Goal: Task Accomplishment & Management: Manage account settings

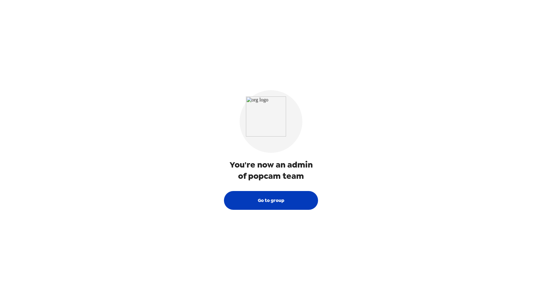
click at [281, 206] on button "Go to group" at bounding box center [271, 200] width 94 height 19
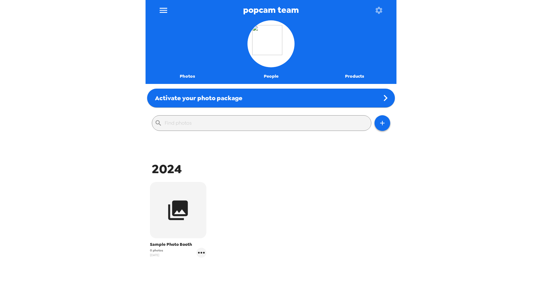
click at [342, 188] on div "Sample Photo Booth 0 photos 2/7/24" at bounding box center [271, 225] width 248 height 88
click at [313, 165] on div "2024" at bounding box center [271, 169] width 248 height 17
click at [201, 253] on icon "gallery menu" at bounding box center [201, 253] width 7 height 2
click at [346, 231] on div at bounding box center [271, 150] width 542 height 300
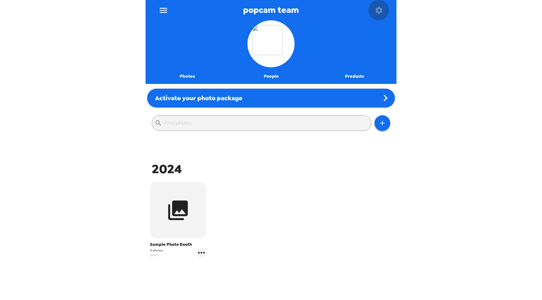
click at [379, 12] on icon "button" at bounding box center [378, 10] width 7 height 7
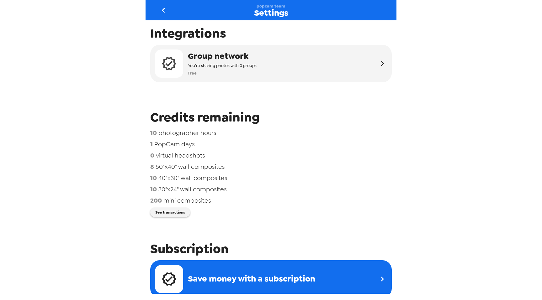
click at [361, 106] on div "Integrations Group network You're sharing photos with 0 groups Free Credits rem…" at bounding box center [270, 157] width 251 height 274
click at [165, 12] on icon "go back" at bounding box center [163, 10] width 10 height 10
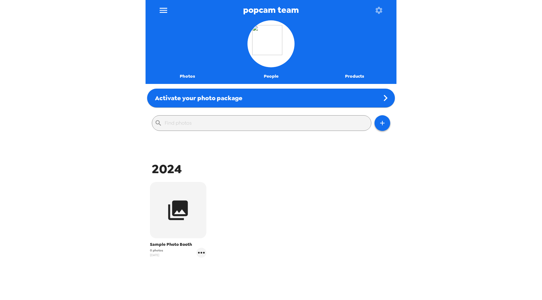
click at [107, 102] on div "popcam team Photos People Products Activate your photo package ​ 2024 Sample Ph…" at bounding box center [271, 150] width 542 height 300
click at [66, 129] on div "popcam team Photos People Products Activate your photo package ​ 2024 Sample Ph…" at bounding box center [271, 150] width 542 height 300
click at [118, 127] on div "popcam team Photos People Products Activate your photo package ​ 2024 Sample Ph…" at bounding box center [271, 150] width 542 height 300
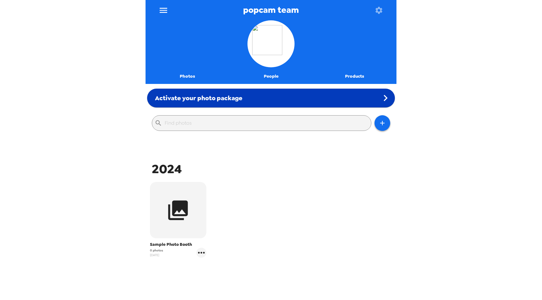
click at [242, 92] on div "Activate your photo package" at bounding box center [271, 98] width 248 height 19
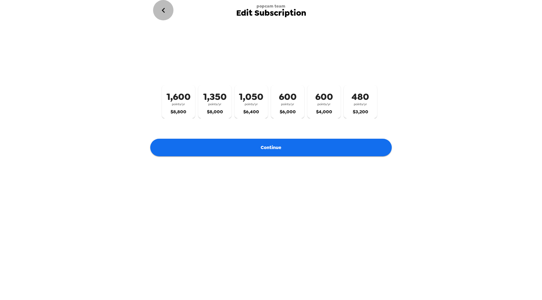
click at [166, 11] on icon "go back" at bounding box center [163, 10] width 10 height 10
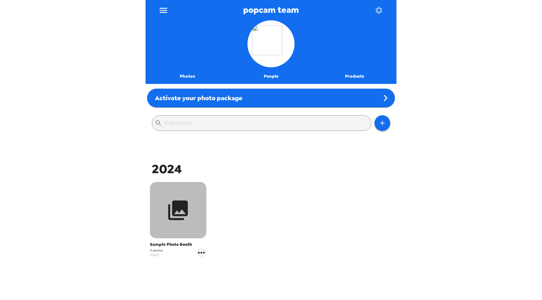
click at [176, 207] on icon "button" at bounding box center [178, 211] width 20 height 20
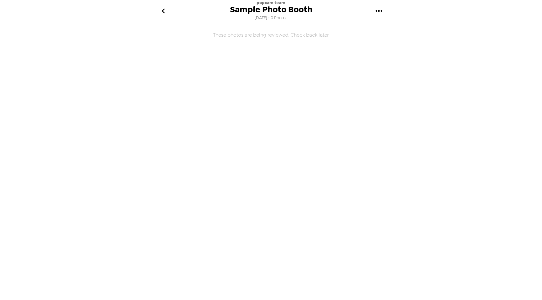
click at [163, 12] on icon "go back" at bounding box center [162, 10] width 3 height 5
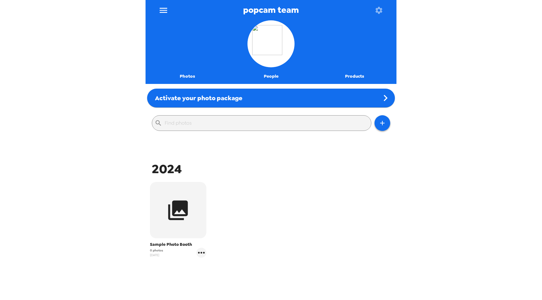
click at [34, 230] on div "popcam team Photos People Products Activate your photo package ​ 2024 Sample Ph…" at bounding box center [271, 150] width 542 height 300
click at [165, 9] on icon "menu" at bounding box center [163, 10] width 10 height 10
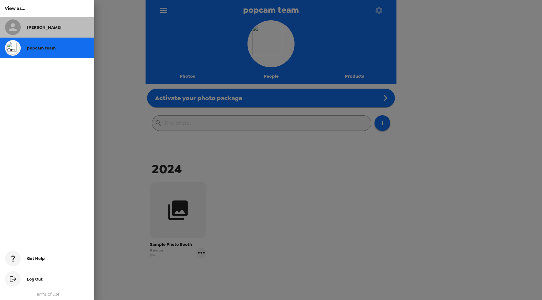
click at [34, 30] on div "[PERSON_NAME]" at bounding box center [47, 27] width 94 height 21
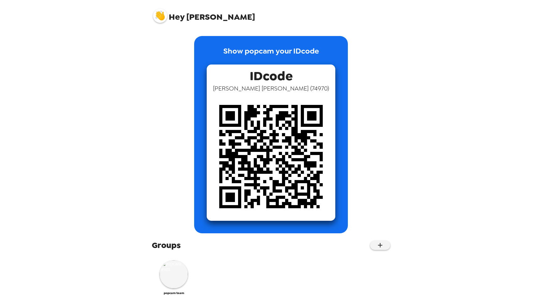
click at [158, 17] on img at bounding box center [160, 16] width 14 height 14
click at [82, 13] on div at bounding box center [271, 150] width 542 height 300
click at [150, 16] on div "Hey Nate" at bounding box center [270, 13] width 251 height 27
click at [159, 17] on img at bounding box center [160, 16] width 14 height 14
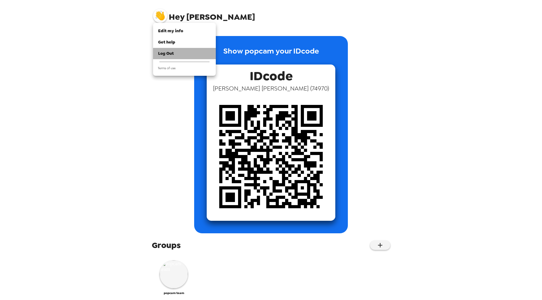
click at [164, 51] on span "Log Out" at bounding box center [166, 53] width 16 height 5
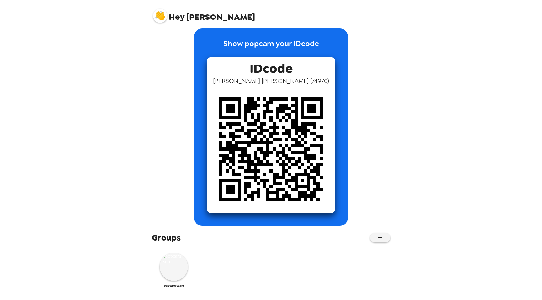
scroll to position [8, 0]
click at [161, 15] on img at bounding box center [160, 16] width 14 height 14
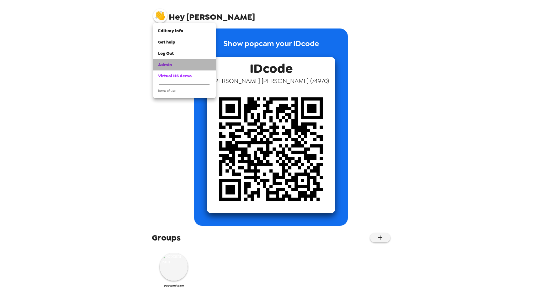
click at [164, 62] on span "Admin" at bounding box center [165, 64] width 14 height 5
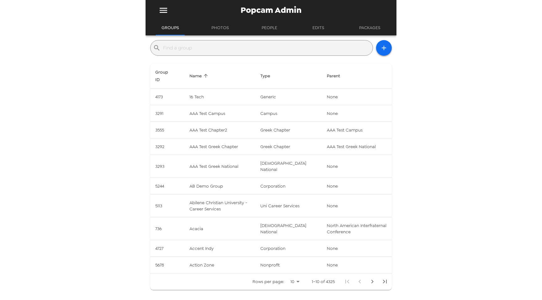
click at [232, 48] on input "text" at bounding box center [266, 48] width 207 height 10
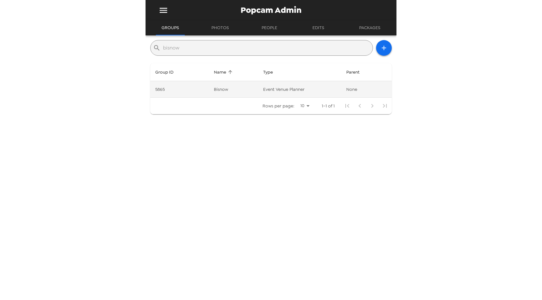
type input "bisnow"
click at [346, 87] on td "None" at bounding box center [366, 89] width 50 height 17
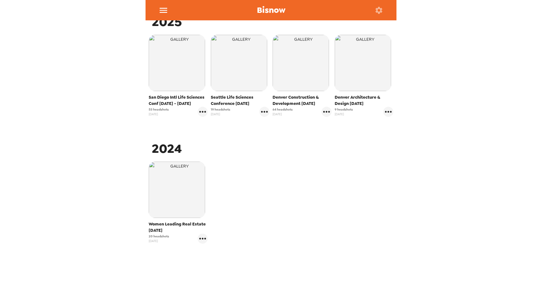
scroll to position [113, 0]
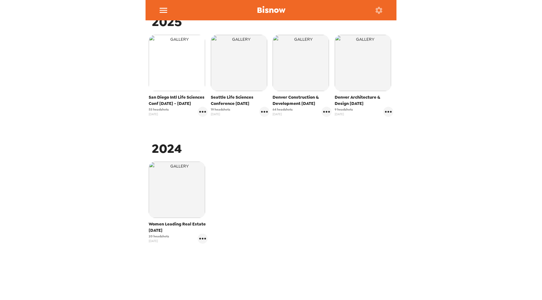
click at [171, 82] on img "button" at bounding box center [177, 63] width 56 height 56
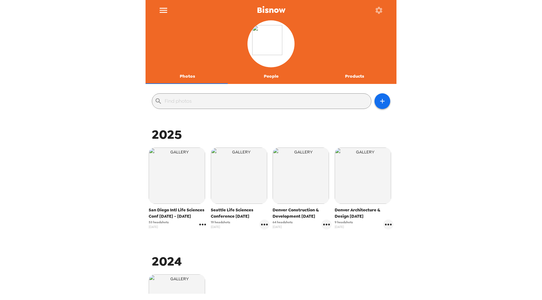
click at [202, 226] on icon "gallery menu" at bounding box center [202, 225] width 10 height 10
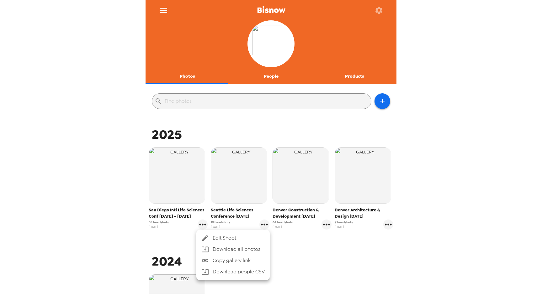
click at [182, 172] on div at bounding box center [271, 150] width 542 height 300
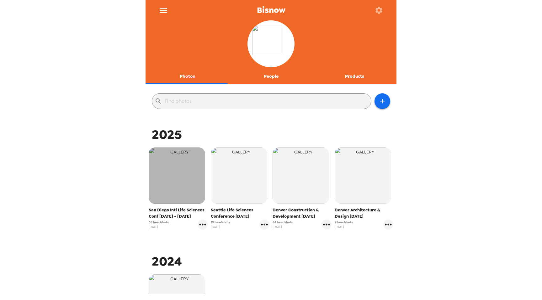
click at [180, 173] on img "button" at bounding box center [177, 176] width 56 height 56
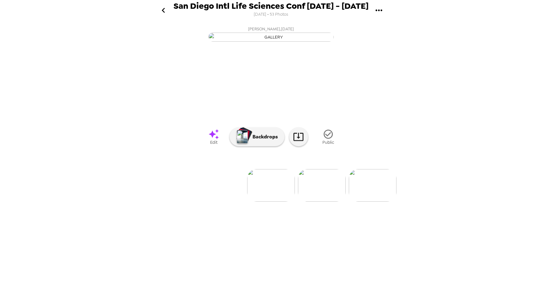
click at [381, 9] on icon "gallery menu" at bounding box center [379, 10] width 10 height 10
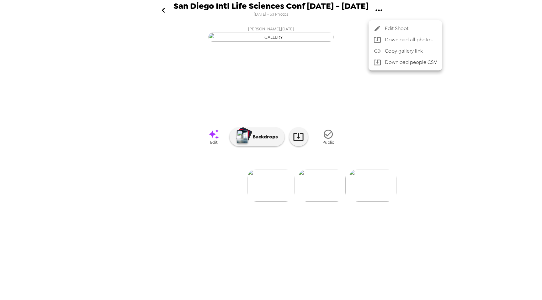
click at [390, 27] on span "Edit Shoot" at bounding box center [411, 29] width 52 height 8
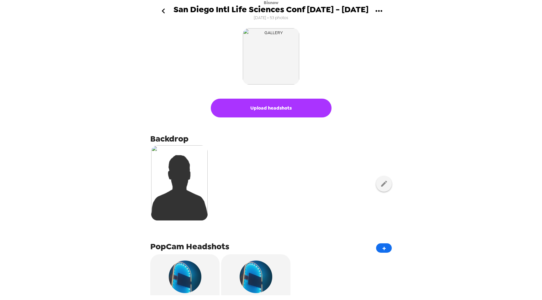
click at [381, 11] on icon "gallery menu" at bounding box center [378, 11] width 7 height 2
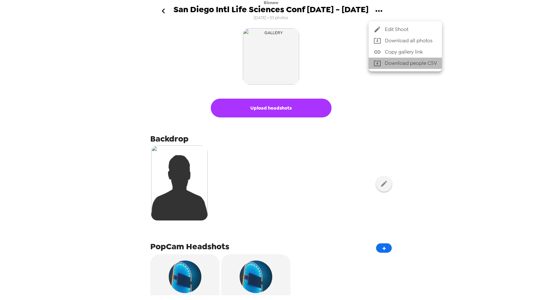
click at [408, 67] on li "Download people CSV" at bounding box center [404, 63] width 73 height 11
click at [504, 122] on div at bounding box center [271, 150] width 542 height 300
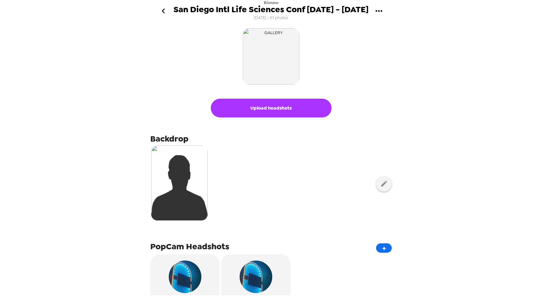
click at [161, 13] on icon "go back" at bounding box center [163, 11] width 10 height 10
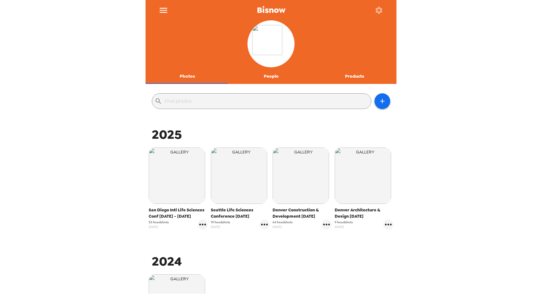
click at [88, 26] on div "Bisnow Photos People Products ​ 2025 San Diego Intl Life Sciences Conf [DATE] -…" at bounding box center [271, 150] width 542 height 300
click at [161, 12] on icon "menu" at bounding box center [164, 10] width 8 height 5
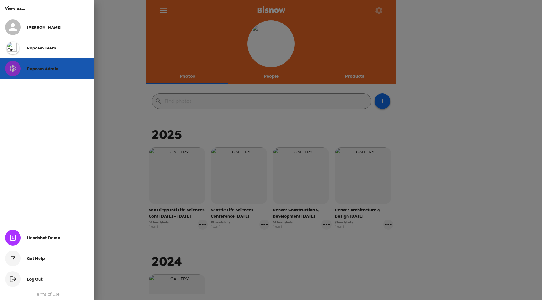
click at [37, 73] on div "Popcam Admin" at bounding box center [47, 68] width 94 height 21
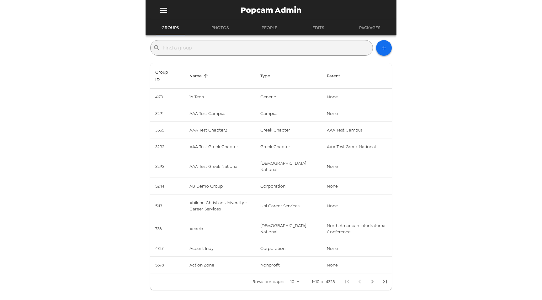
click at [78, 66] on div "Popcam Admin Groups Photos People Edits Packages ​ Group ID Name Type Parent 41…" at bounding box center [271, 150] width 542 height 300
click at [223, 48] on input "text" at bounding box center [266, 48] width 207 height 10
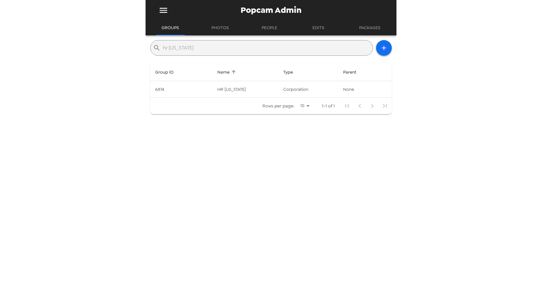
type input "hr [US_STATE]"
click at [98, 106] on div "Popcam Admin Groups Photos People Edits Packages ​ hr [US_STATE] Group ID Name …" at bounding box center [271, 150] width 542 height 300
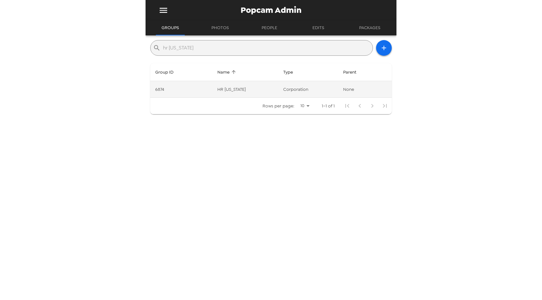
click at [241, 87] on td "HR Indiana" at bounding box center [245, 89] width 66 height 17
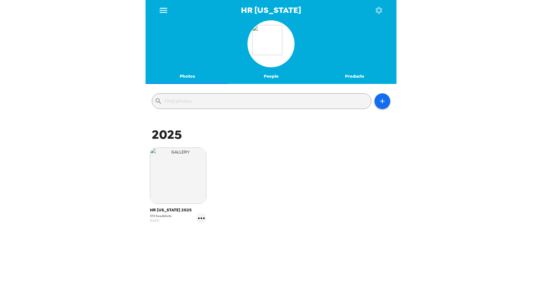
click at [93, 155] on div "HR Indiana Photos People Products ​ 2025 HR Indiana 2025 573 headshots 7/7/25" at bounding box center [271, 150] width 542 height 300
click at [273, 75] on button "People" at bounding box center [271, 76] width 84 height 15
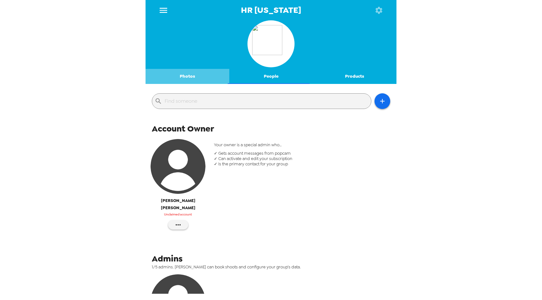
click at [191, 77] on button "Photos" at bounding box center [187, 76] width 84 height 15
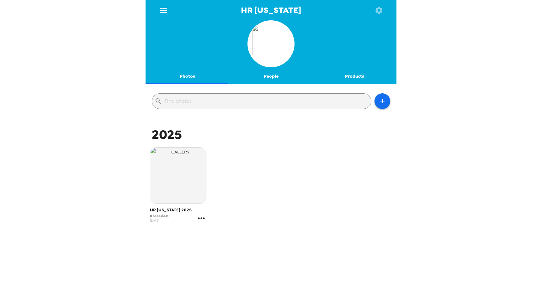
click at [202, 216] on icon "gallery menu" at bounding box center [201, 218] width 10 height 10
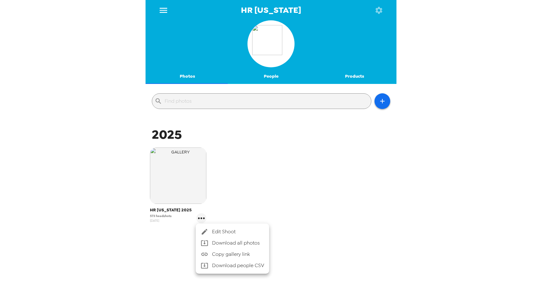
click at [255, 266] on li "Download people CSV" at bounding box center [232, 265] width 73 height 11
click at [244, 95] on div at bounding box center [271, 150] width 542 height 300
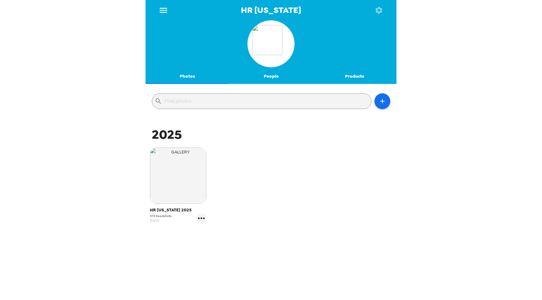
click at [244, 99] on input "text" at bounding box center [267, 101] width 204 height 10
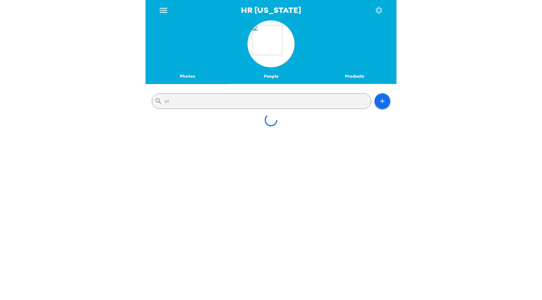
type input "a"
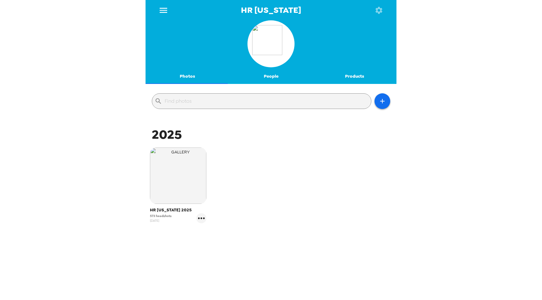
click at [297, 171] on div "HR Indiana 2025 573 headshots 7/7/25" at bounding box center [271, 190] width 248 height 88
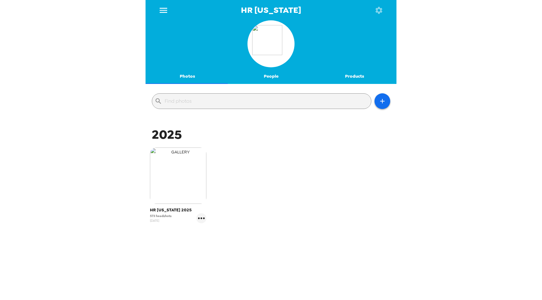
click at [190, 171] on img "button" at bounding box center [178, 176] width 56 height 56
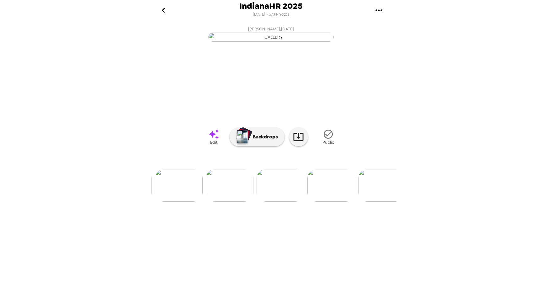
scroll to position [0, 489]
click at [242, 202] on img at bounding box center [239, 185] width 48 height 33
click at [325, 202] on img at bounding box center [322, 185] width 48 height 33
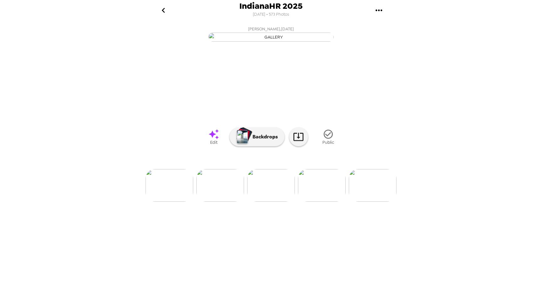
click at [321, 202] on img at bounding box center [322, 185] width 48 height 33
click at [320, 202] on img at bounding box center [322, 185] width 48 height 33
click at [329, 202] on img at bounding box center [322, 185] width 48 height 33
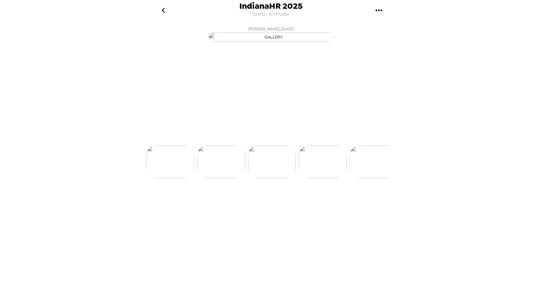
scroll to position [0, 660]
click at [296, 142] on icon at bounding box center [298, 136] width 11 height 11
drag, startPoint x: 445, startPoint y: 202, endPoint x: 449, endPoint y: 198, distance: 5.1
click at [446, 201] on div "IndianaHR 2025 7/7/2025 • 573 Photos Christopher Schrader, SPHR , 08-20-2025 Tr…" at bounding box center [271, 150] width 542 height 300
click at [444, 143] on div "IndianaHR 2025 7/7/2025 • 573 Photos Christopher Schrader, SPHR , 08-20-2025 Tr…" at bounding box center [271, 150] width 542 height 300
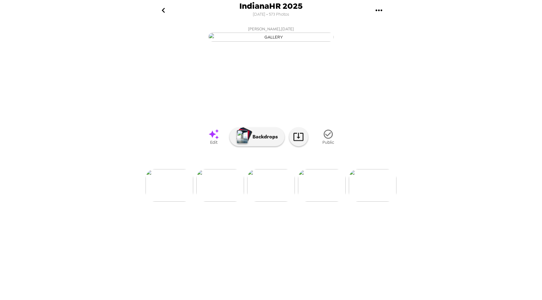
click at [386, 202] on img at bounding box center [373, 185] width 48 height 33
click at [272, 202] on img at bounding box center [268, 185] width 48 height 33
click at [319, 202] on img at bounding box center [322, 185] width 48 height 33
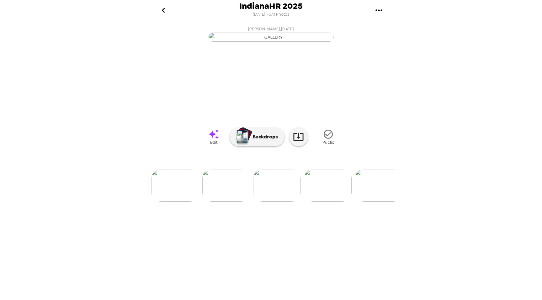
scroll to position [0, 3742]
click at [478, 199] on div "IndianaHR 2025 7/7/2025 • 573 Photos Christopher Schrader, SPHR , 08-20-2025 Tr…" at bounding box center [271, 150] width 542 height 300
drag, startPoint x: 437, startPoint y: 253, endPoint x: 484, endPoint y: 218, distance: 58.3
click at [437, 253] on div "IndianaHR 2025 7/7/2025 • 573 Photos Christopher Schrader, SPHR , 08-20-2025 Tr…" at bounding box center [271, 150] width 542 height 300
click at [515, 24] on div "IndianaHR 2025 7/7/2025 • 573 Photos Christopher Schrader, SPHR , 08-20-2025 Tr…" at bounding box center [271, 150] width 542 height 300
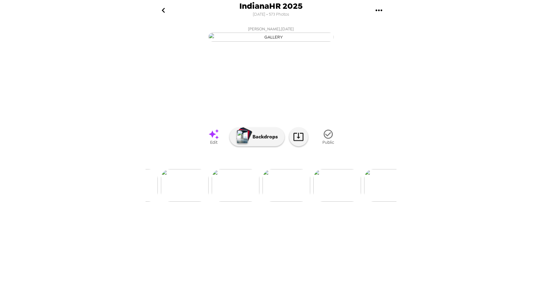
drag, startPoint x: 420, startPoint y: 98, endPoint x: 434, endPoint y: 106, distance: 16.4
click at [425, 100] on div "IndianaHR 2025 7/7/2025 • 573 Photos Christopher Schrader, SPHR , 08-20-2025 Tr…" at bounding box center [271, 150] width 542 height 300
click at [165, 10] on icon "go back" at bounding box center [163, 10] width 10 height 10
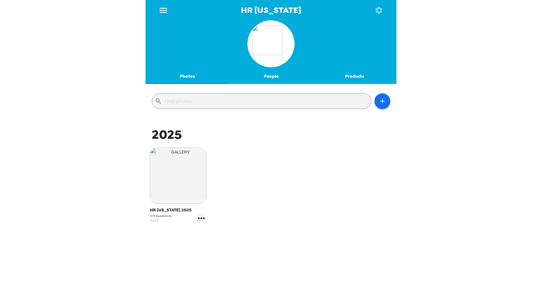
click at [97, 23] on div "HR Indiana Photos People Products ​ 2025 HR Indiana 2025 573 headshots 7/7/25" at bounding box center [271, 150] width 542 height 300
click at [167, 5] on icon "menu" at bounding box center [163, 10] width 10 height 10
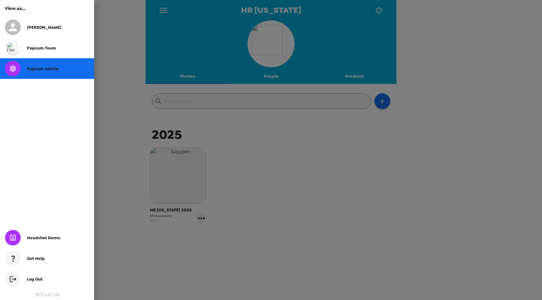
click at [34, 70] on span "Popcam Admin" at bounding box center [42, 68] width 31 height 5
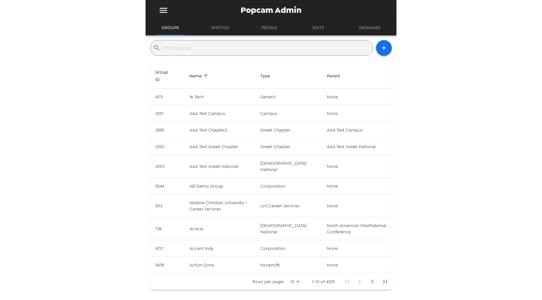
click at [238, 42] on div "​" at bounding box center [261, 48] width 223 height 16
click at [244, 47] on input "text" at bounding box center [266, 48] width 207 height 10
type input "bisnow"
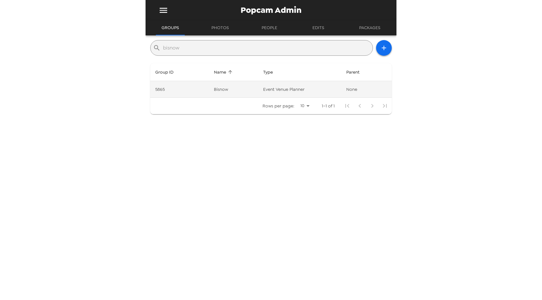
click at [195, 87] on td "5865" at bounding box center [179, 89] width 59 height 17
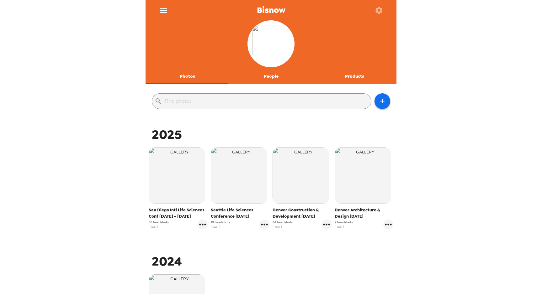
click at [99, 221] on div "Bisnow Photos People Products ​ 2025 San Diego Intl Life Sciences Conf 9/10 - 9…" at bounding box center [271, 150] width 542 height 300
drag, startPoint x: 176, startPoint y: 199, endPoint x: 273, endPoint y: 213, distance: 97.3
click at [176, 199] on img "button" at bounding box center [177, 176] width 56 height 56
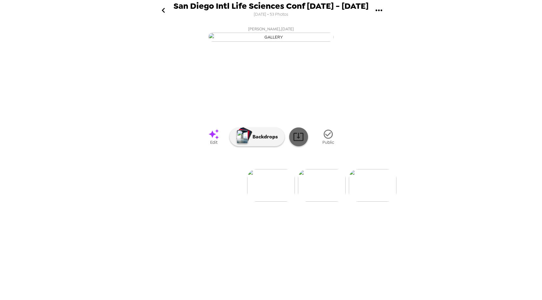
click at [300, 141] on icon at bounding box center [298, 137] width 10 height 8
click at [439, 197] on div "San Diego Intl Life Sciences Conf 9/10 - 9/11/25 8/28/2025 • 53 Photos Alexande…" at bounding box center [271, 150] width 542 height 300
click at [376, 7] on icon "gallery menu" at bounding box center [379, 10] width 10 height 10
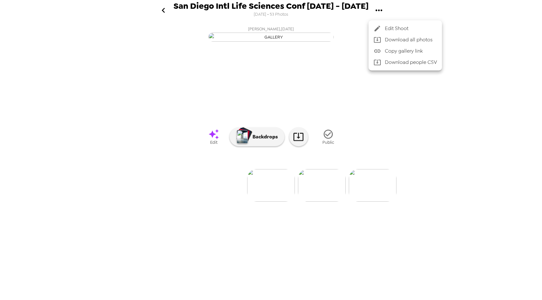
click at [517, 17] on div at bounding box center [271, 150] width 542 height 300
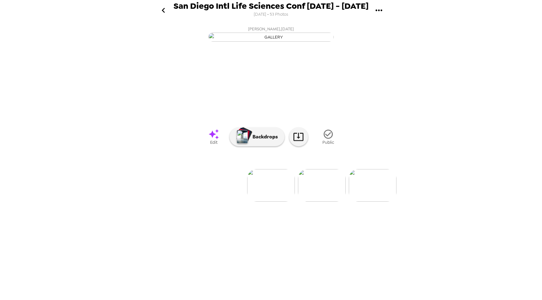
drag, startPoint x: 518, startPoint y: 159, endPoint x: 477, endPoint y: 162, distance: 40.5
click at [518, 159] on div "San Diego Intl Life Sciences Conf 9/10 - 9/11/25 8/28/2025 • 53 Photos Alexande…" at bounding box center [271, 150] width 542 height 300
drag, startPoint x: 497, startPoint y: 81, endPoint x: 412, endPoint y: 85, distance: 86.0
click at [497, 81] on div "San Diego Intl Life Sciences Conf 9/10 - 9/11/25 8/28/2025 • 53 Photos Alexande…" at bounding box center [271, 150] width 542 height 300
click at [378, 12] on icon "gallery menu" at bounding box center [379, 10] width 10 height 10
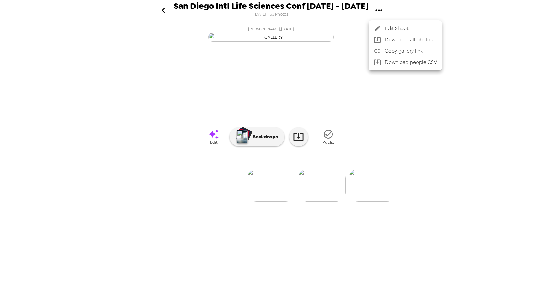
click at [449, 192] on div at bounding box center [271, 150] width 542 height 300
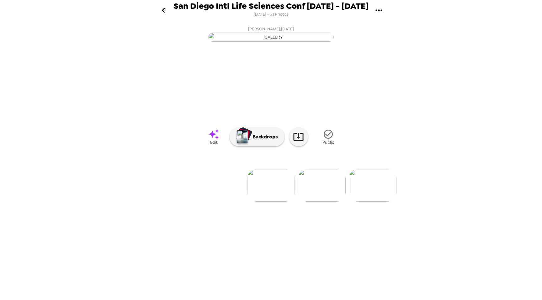
scroll to position [0, 244]
click at [179, 202] on img at bounding box center [179, 185] width 48 height 33
click at [383, 10] on icon "gallery menu" at bounding box center [379, 10] width 10 height 10
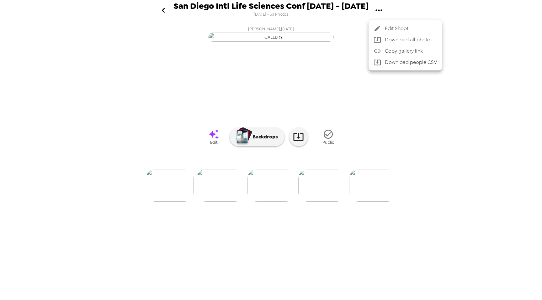
click at [162, 10] on div at bounding box center [271, 150] width 542 height 300
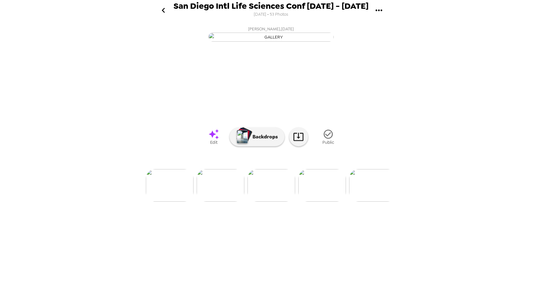
click at [162, 10] on icon "go back" at bounding box center [162, 10] width 3 height 5
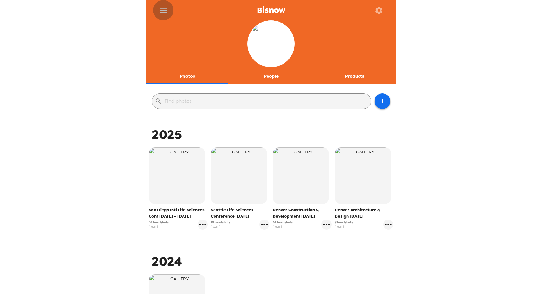
click at [164, 11] on icon "menu" at bounding box center [163, 10] width 10 height 10
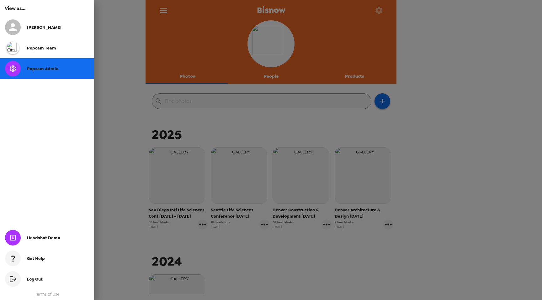
click at [56, 68] on span "Popcam Admin" at bounding box center [42, 68] width 31 height 5
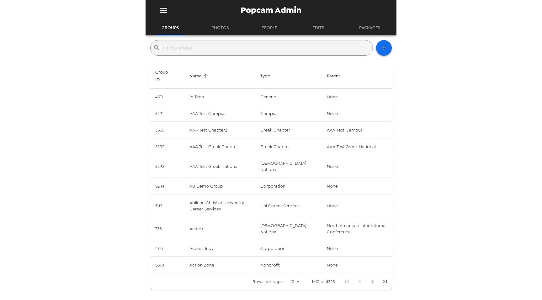
click at [78, 73] on div "Popcam Admin Groups Photos People Edits Packages ​ Group ID Name Type Parent 41…" at bounding box center [271, 150] width 542 height 300
click at [111, 88] on div "Popcam Admin Groups Photos People Edits Packages ​ Group ID Name Type Parent 41…" at bounding box center [271, 150] width 542 height 300
click at [166, 9] on icon "menu" at bounding box center [163, 10] width 10 height 10
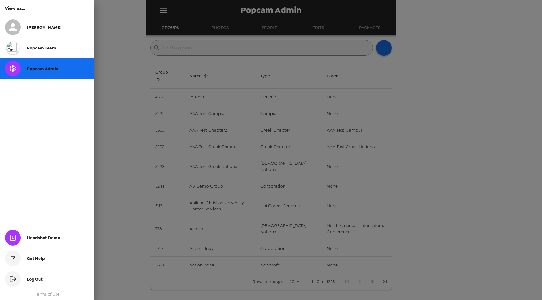
click at [225, 49] on div at bounding box center [271, 150] width 542 height 300
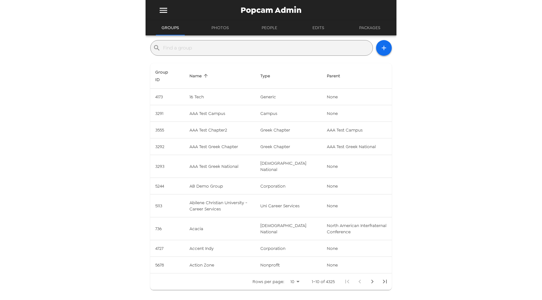
click at [228, 49] on input "text" at bounding box center [266, 48] width 207 height 10
type input "bisnow"
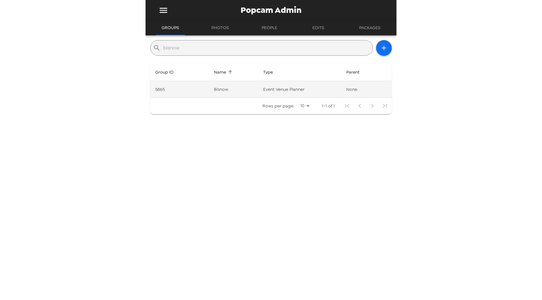
click at [181, 94] on td "5865" at bounding box center [179, 89] width 59 height 17
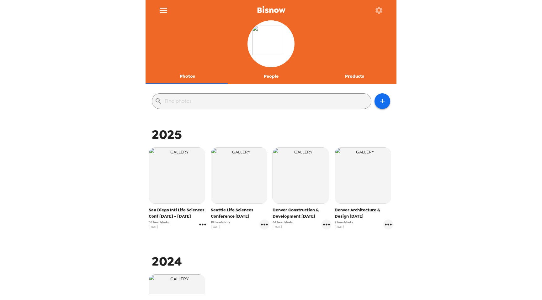
click at [202, 225] on icon "gallery menu" at bounding box center [202, 225] width 10 height 10
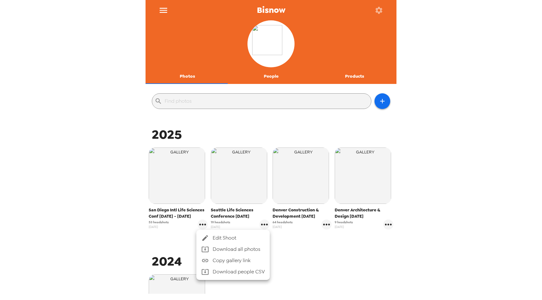
click at [119, 57] on div at bounding box center [271, 150] width 542 height 300
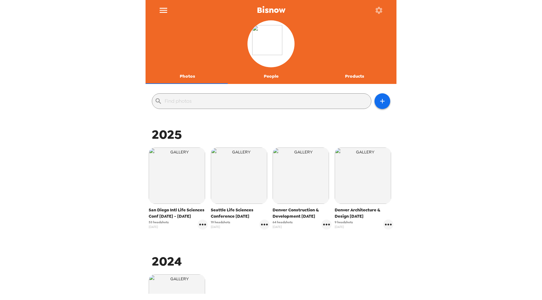
drag, startPoint x: 78, startPoint y: 121, endPoint x: 84, endPoint y: 121, distance: 6.0
click at [78, 121] on div "Bisnow Photos People Products ​ 2025 San Diego Intl Life Sciences Conf 9/10 - 9…" at bounding box center [271, 150] width 542 height 300
click at [451, 189] on div "Bisnow Photos People Products ​ 2025 San Diego Intl Life Sciences Conf 9/10 - 9…" at bounding box center [271, 150] width 542 height 300
click at [436, 177] on div "Bisnow Photos People Products ​ 2025 San Diego Intl Life Sciences Conf 9/10 - 9…" at bounding box center [271, 150] width 542 height 300
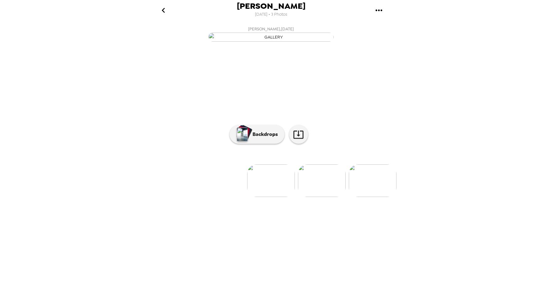
click at [323, 197] on img at bounding box center [322, 181] width 48 height 33
click at [320, 197] on img at bounding box center [322, 181] width 48 height 33
click at [174, 197] on img at bounding box center [170, 181] width 48 height 33
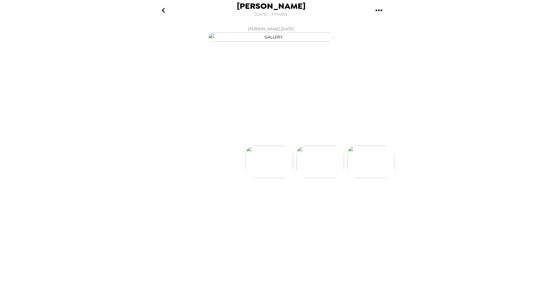
scroll to position [0, 0]
click at [338, 197] on img at bounding box center [322, 181] width 48 height 33
